Goal: Find specific page/section: Find specific page/section

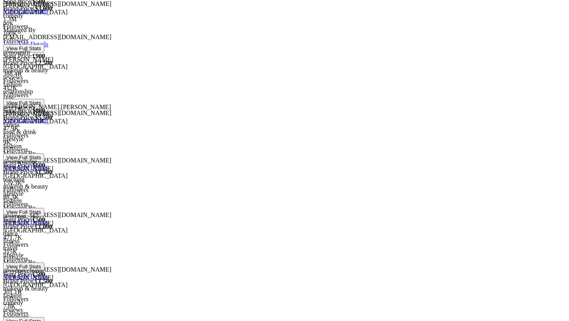
scroll to position [763, 0]
click at [188, 15] on div at bounding box center [284, 15] width 563 height 0
click at [189, 29] on div at bounding box center [284, 29] width 563 height 0
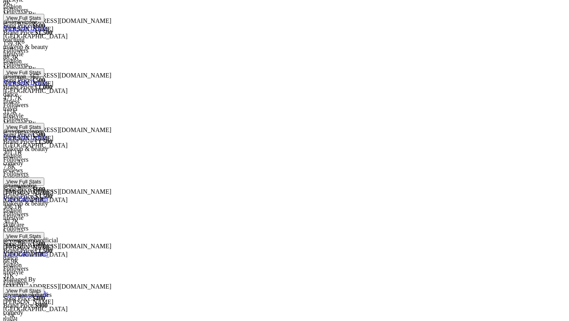
scroll to position [864, 0]
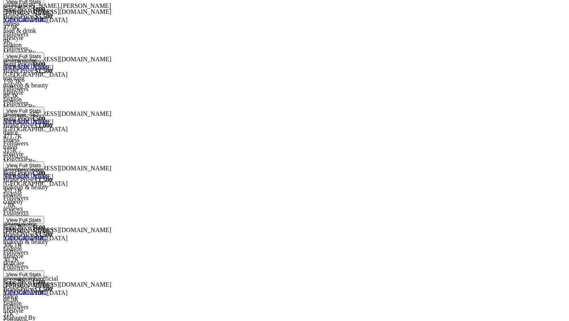
click at [189, 78] on div at bounding box center [284, 78] width 563 height 0
click at [185, 92] on div at bounding box center [284, 92] width 563 height 0
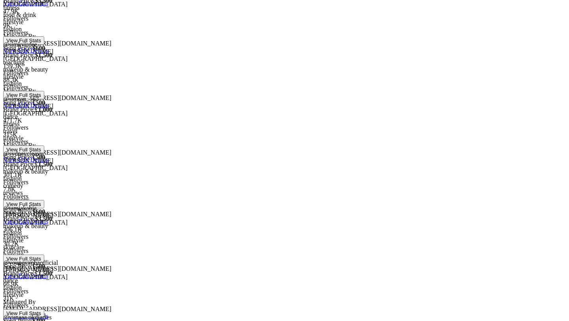
scroll to position [853, 0]
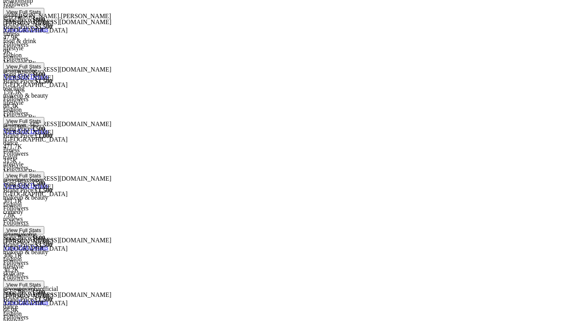
click at [189, 34] on div at bounding box center [284, 34] width 563 height 0
click at [191, 48] on div at bounding box center [284, 48] width 563 height 0
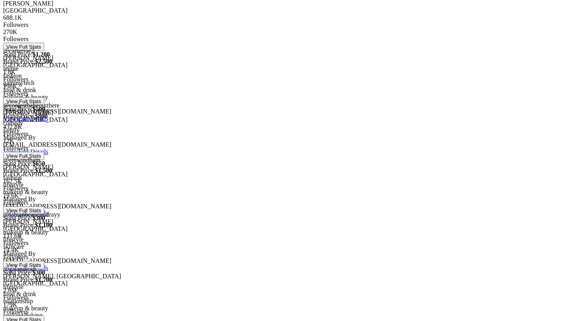
scroll to position [110, 0]
click at [193, 232] on div at bounding box center [284, 232] width 563 height 0
click at [187, 246] on div at bounding box center [284, 246] width 563 height 0
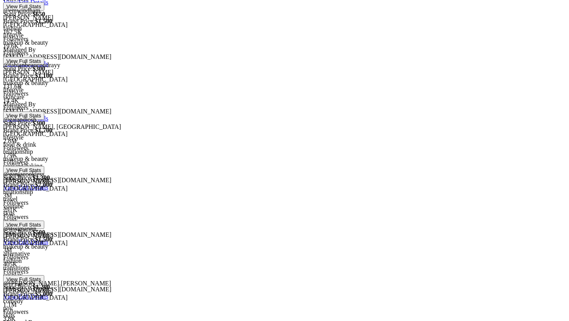
scroll to position [216, 0]
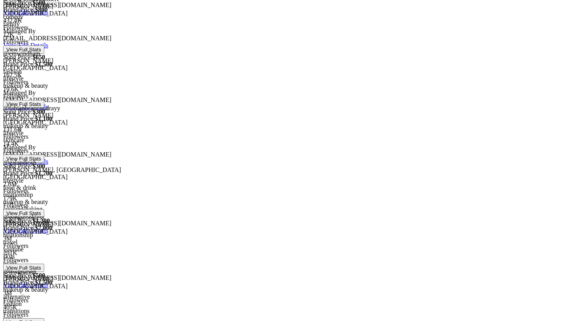
click at [191, 17] on div at bounding box center [284, 17] width 563 height 0
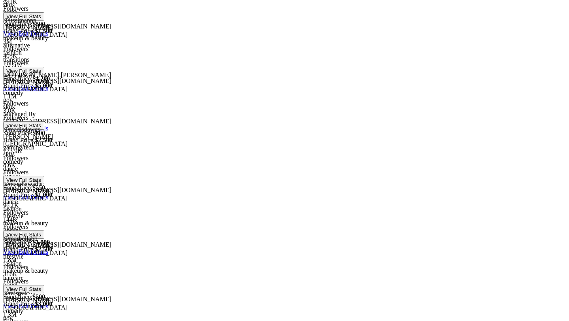
scroll to position [472, 0]
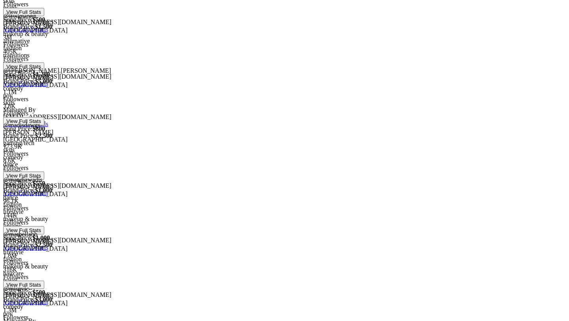
click at [189, 143] on div at bounding box center [284, 143] width 563 height 0
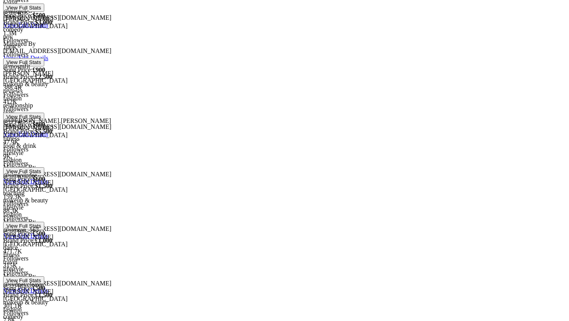
scroll to position [836, 0]
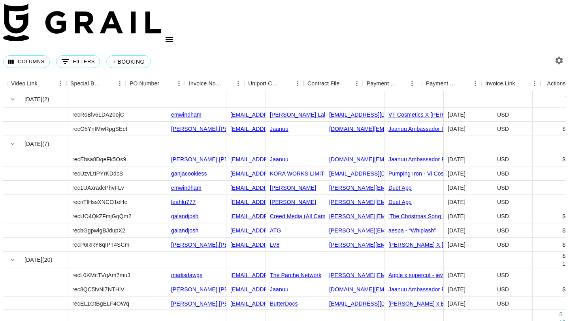
scroll to position [0, 743]
